Goal: Task Accomplishment & Management: Use online tool/utility

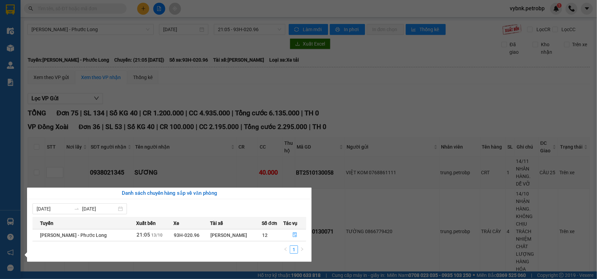
scroll to position [1285, 0]
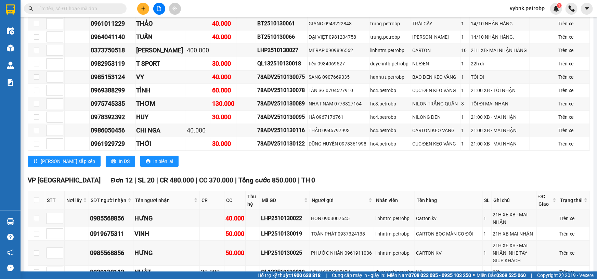
click at [232, 85] on section "Kết quả tìm kiếm ( 0 ) Bộ lọc No Data vybnk.petrobp 1 Điều hành xe Kho hàng mới…" at bounding box center [298, 139] width 597 height 279
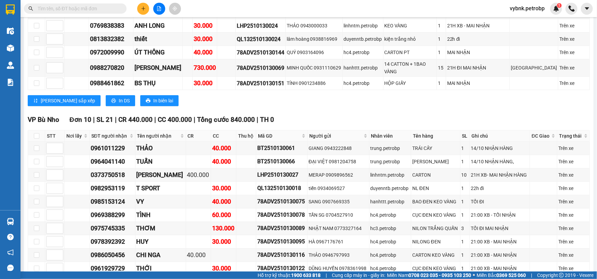
checkbox input "true"
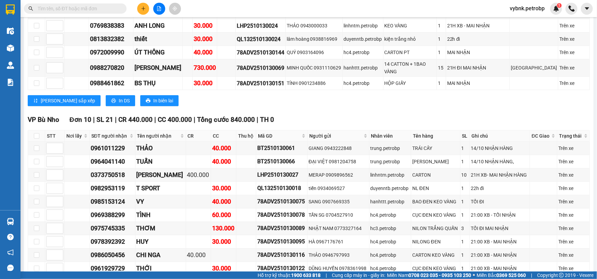
checkbox input "true"
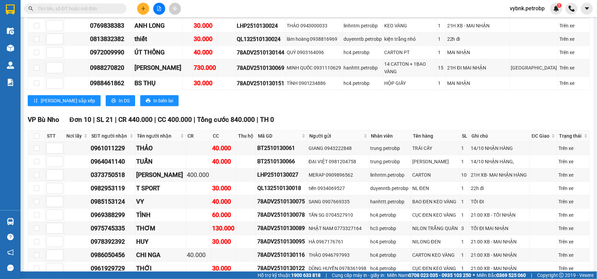
checkbox input "true"
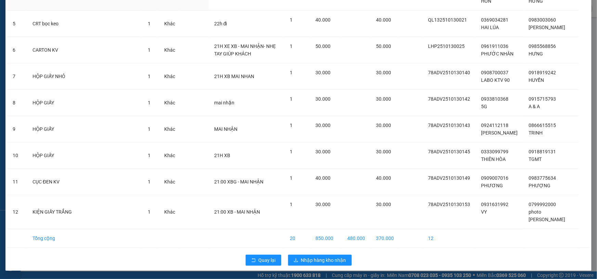
scroll to position [167, 0]
click at [326, 256] on span "Nhập hàng kho nhận" at bounding box center [323, 260] width 45 height 8
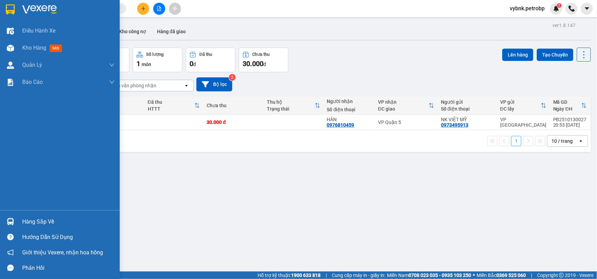
click at [17, 219] on div "Hàng sắp về" at bounding box center [60, 221] width 120 height 15
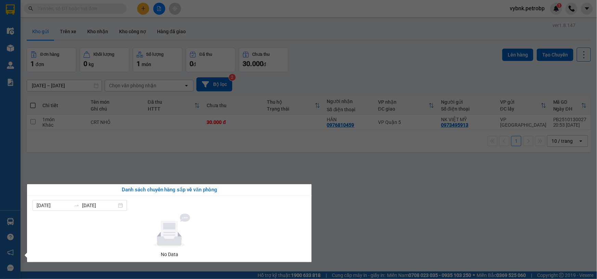
click at [358, 204] on section "Kết quả tìm kiếm ( 0 ) Bộ lọc No Data vybnk.petrobp 1 Điều hành xe Kho hàng mới…" at bounding box center [298, 139] width 597 height 279
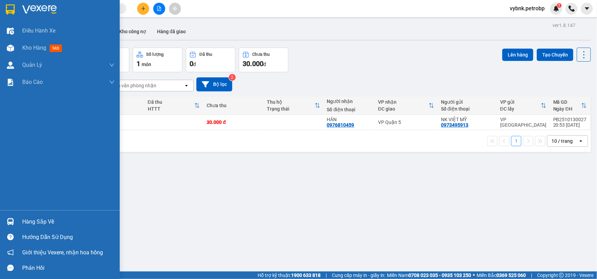
click at [19, 217] on div "Hàng sắp về" at bounding box center [60, 221] width 120 height 15
